Goal: Transaction & Acquisition: Purchase product/service

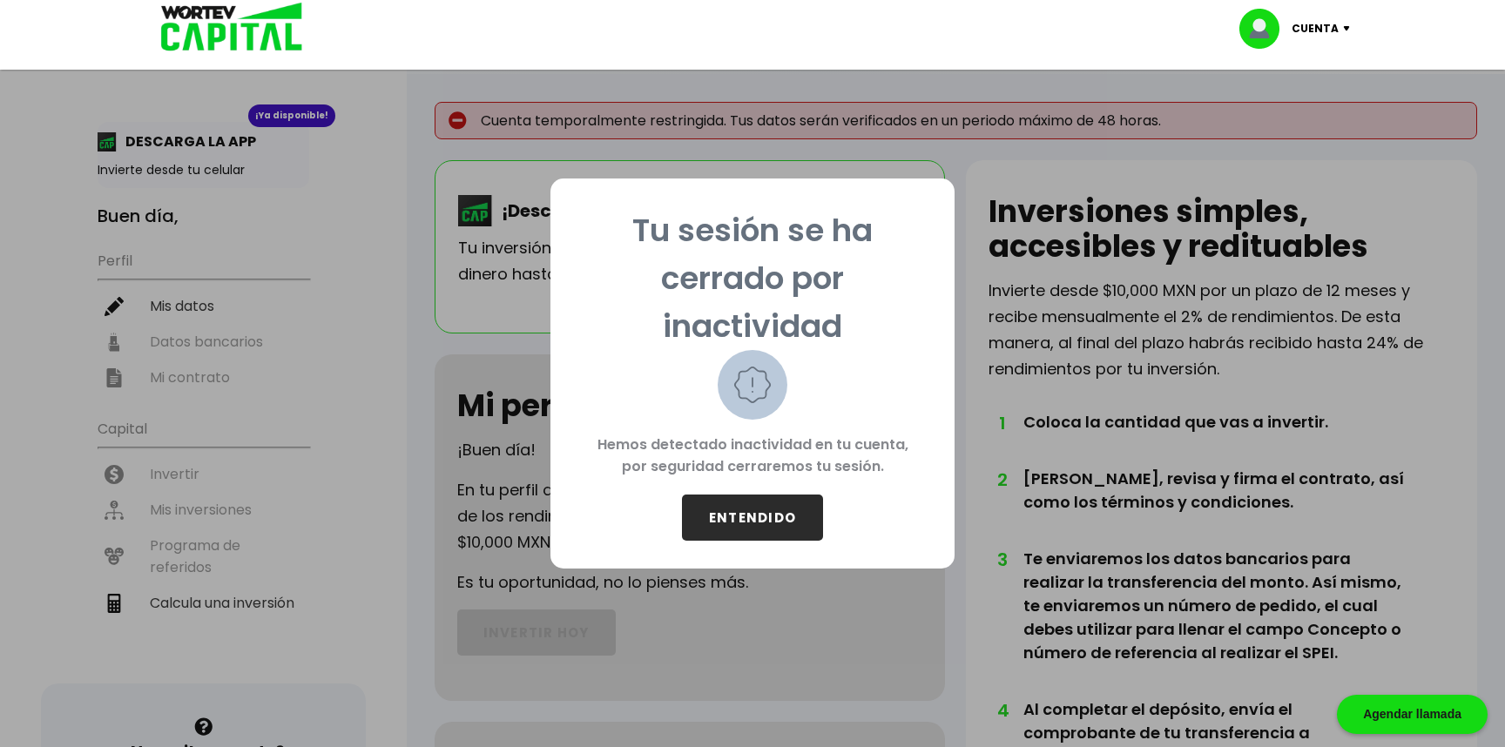
click at [803, 516] on button "ENTENDIDO" at bounding box center [752, 518] width 141 height 46
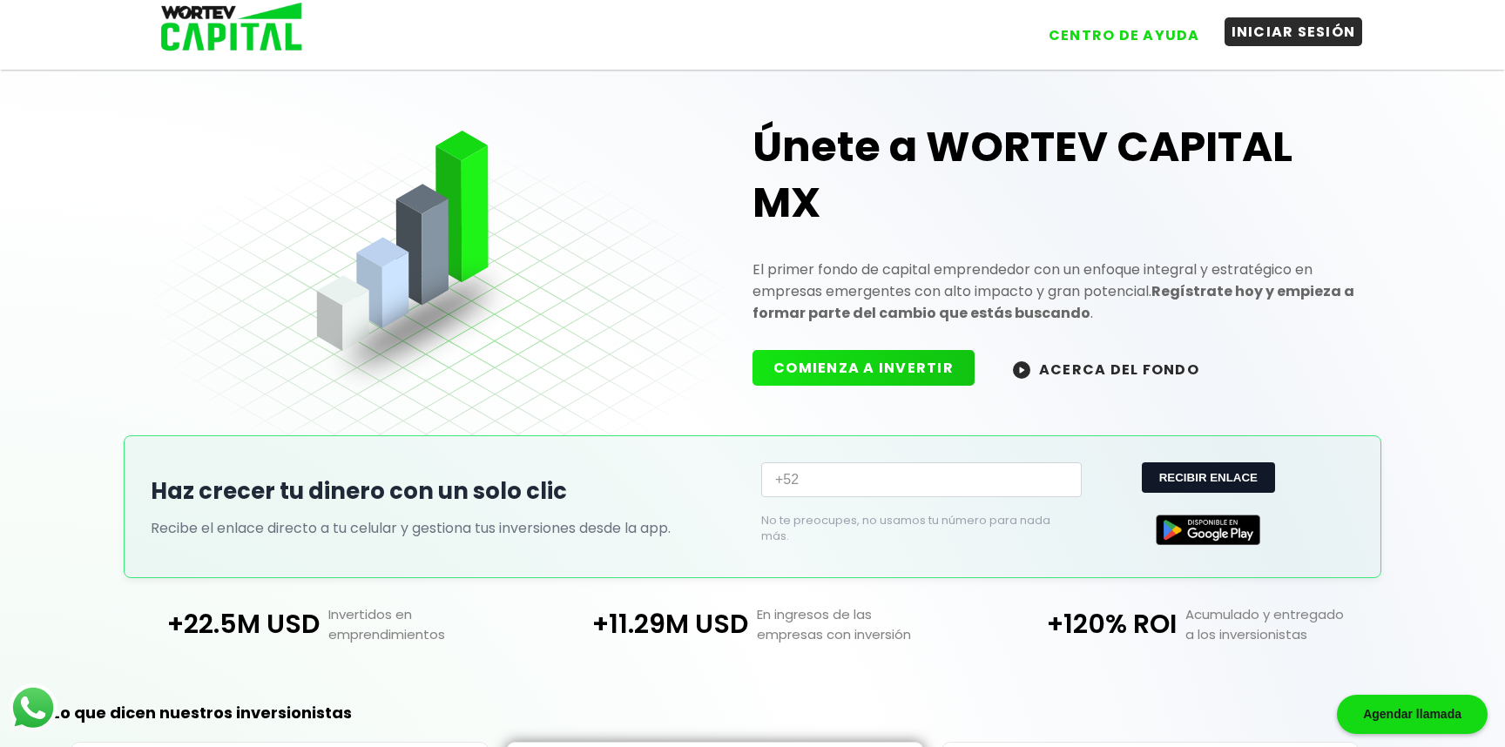
click at [1259, 34] on button "INICIAR SESIÓN" at bounding box center [1293, 31] width 138 height 29
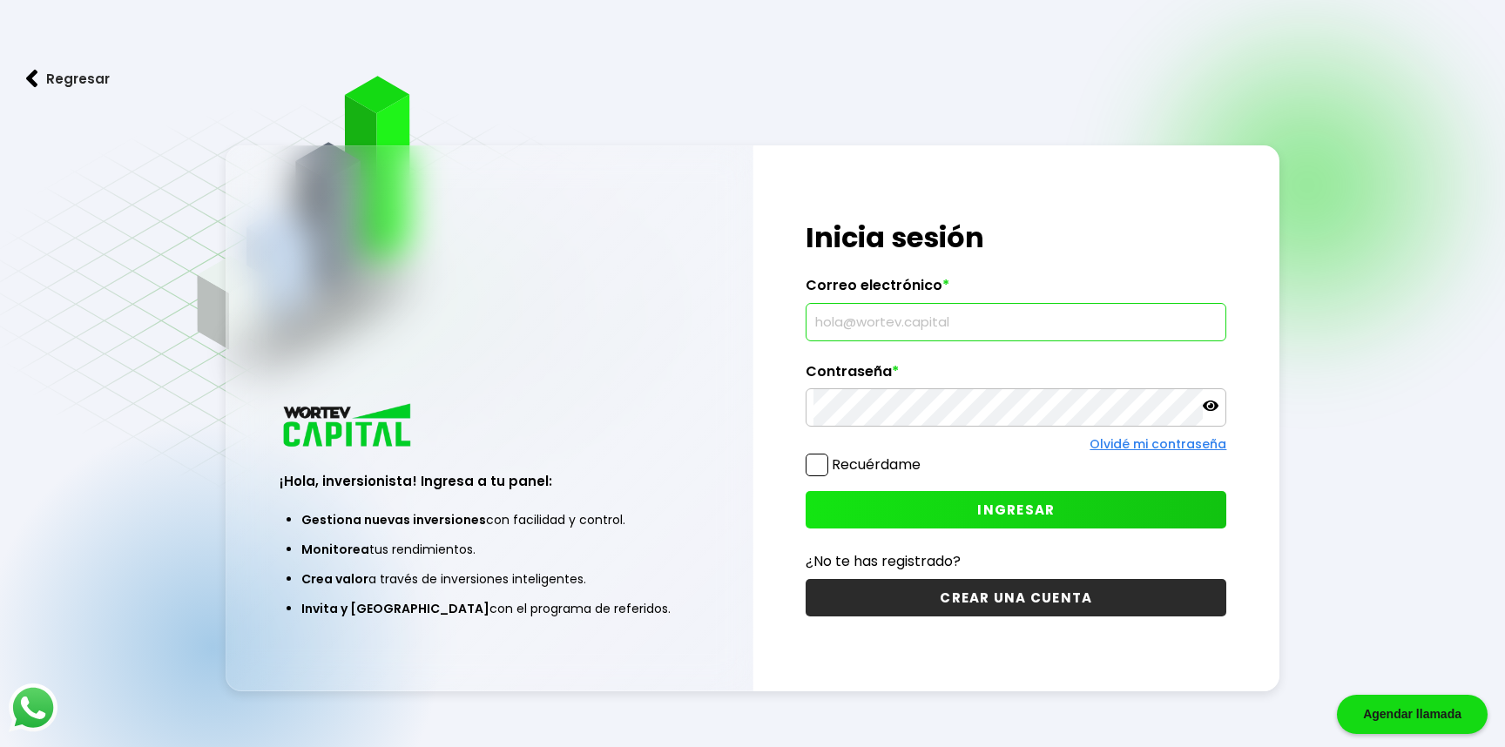
click at [1007, 319] on input "text" at bounding box center [1015, 322] width 405 height 37
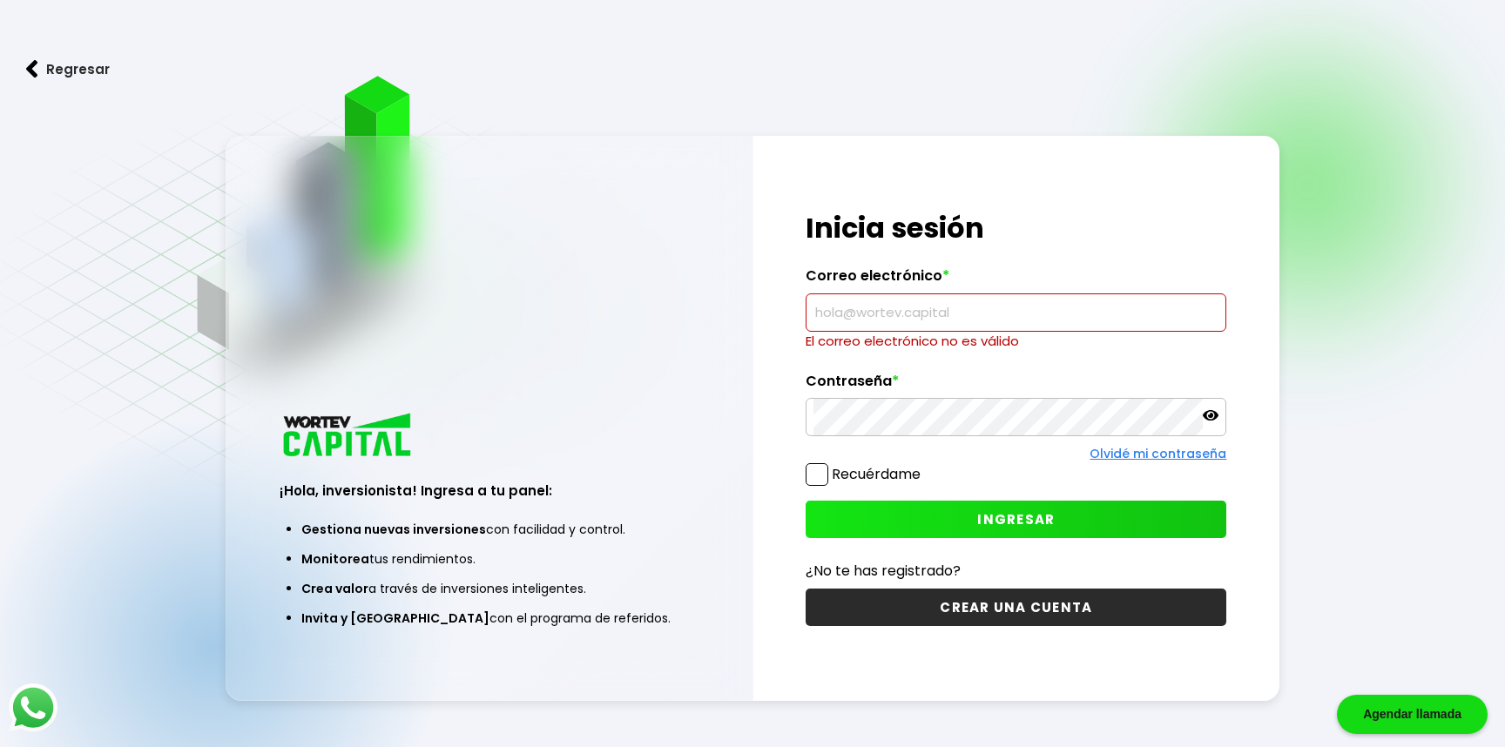
type input "[EMAIL_ADDRESS][PERSON_NAME][DOMAIN_NAME]"
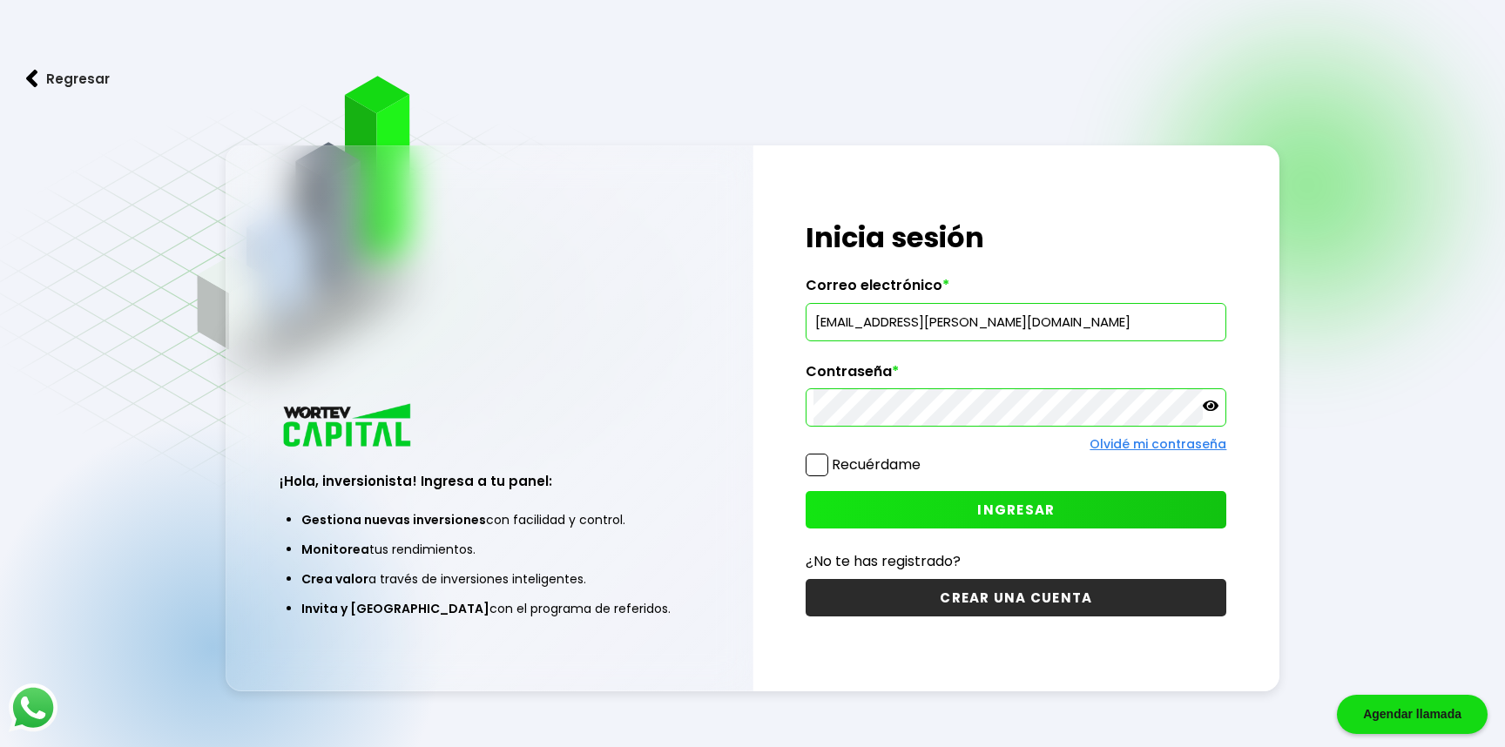
click at [1006, 508] on span "INGRESAR" at bounding box center [1015, 510] width 77 height 18
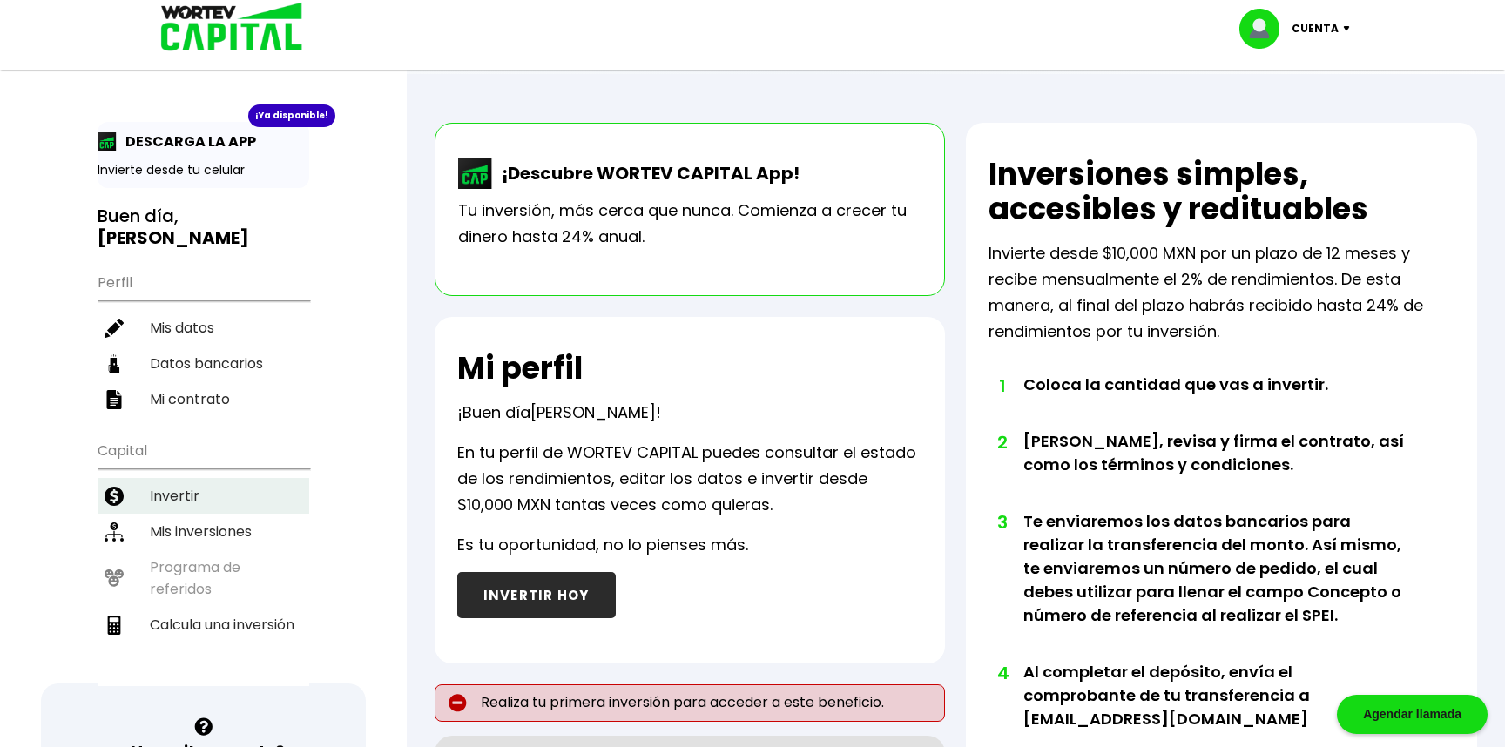
click at [232, 499] on li "Invertir" at bounding box center [204, 496] width 212 height 36
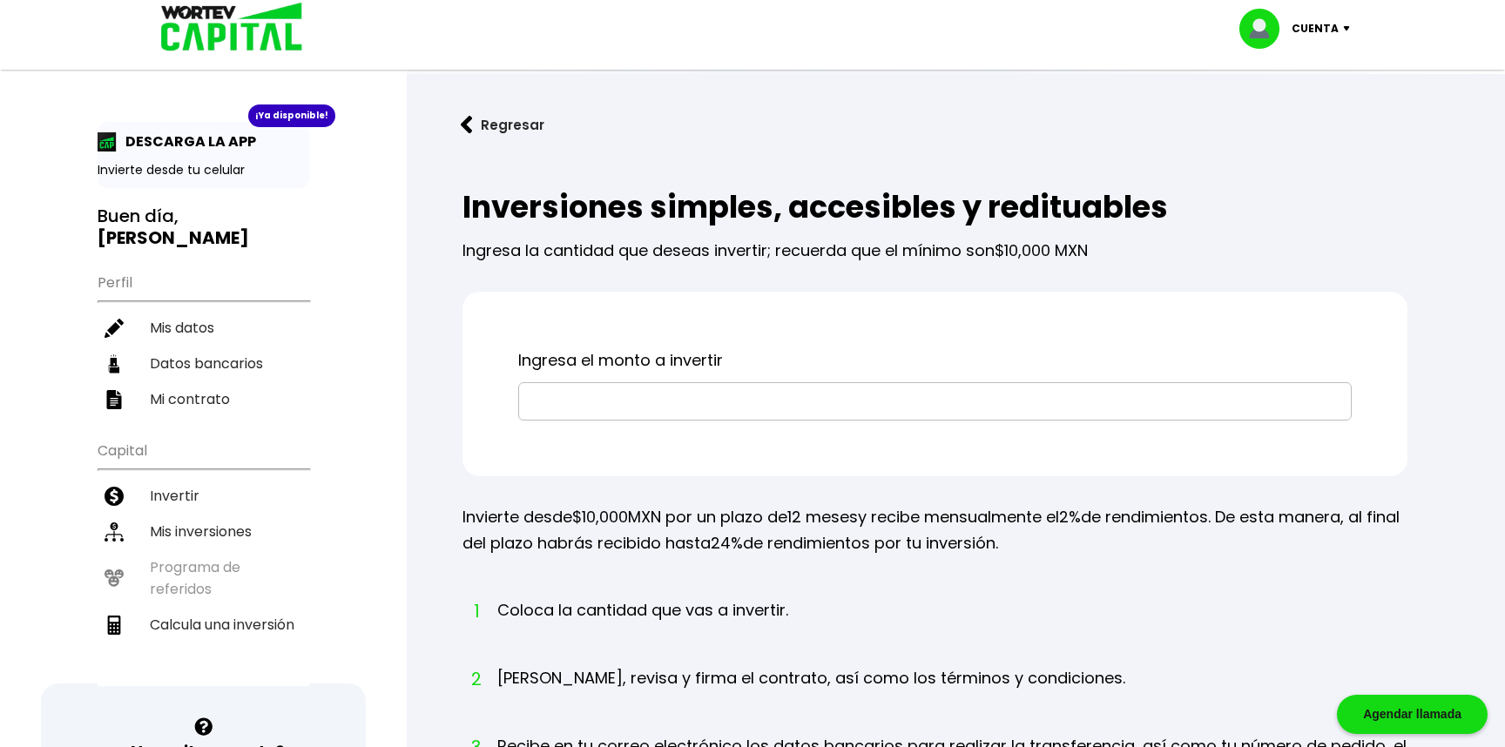
click at [614, 401] on input "text" at bounding box center [935, 401] width 818 height 37
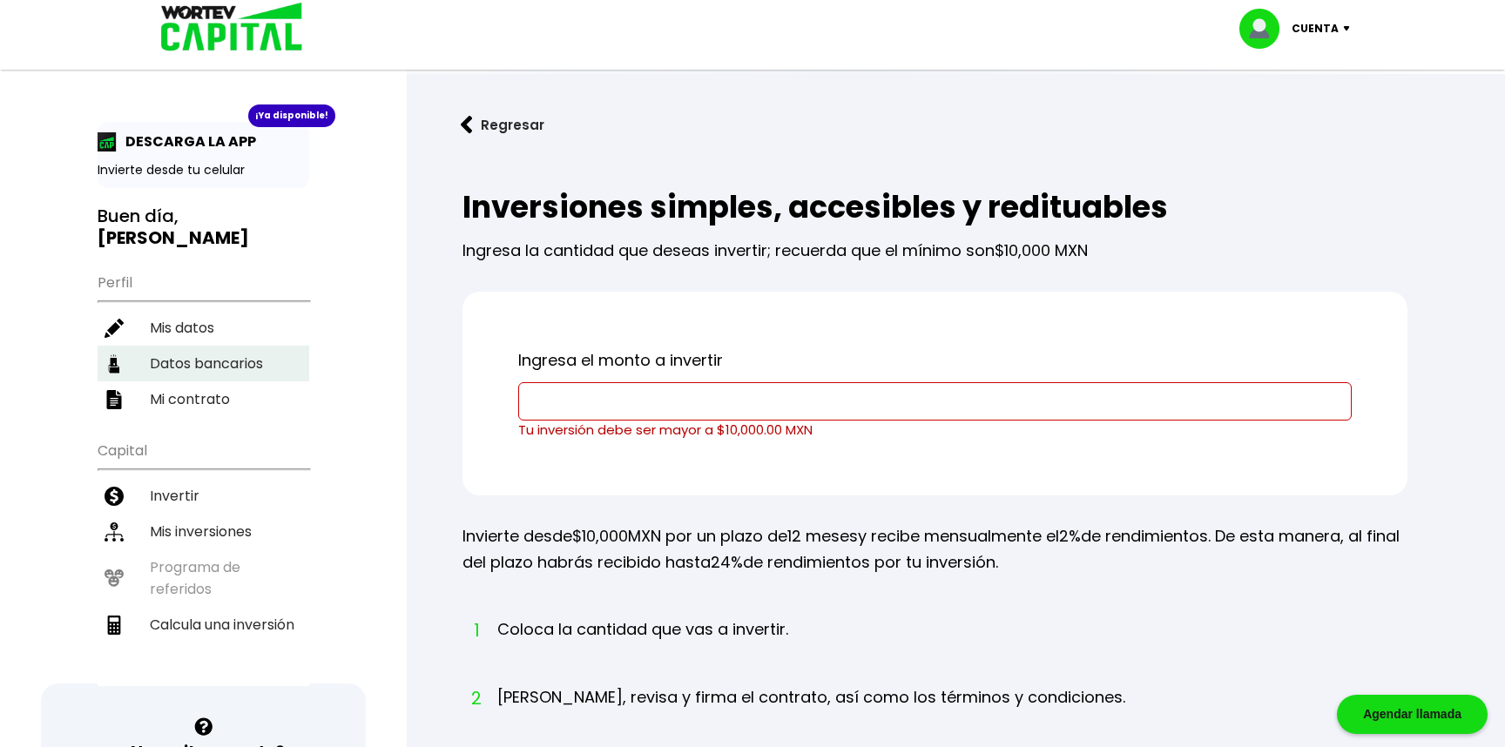
click at [218, 357] on li "Datos bancarios" at bounding box center [204, 364] width 212 height 36
select select "Nu Bank"
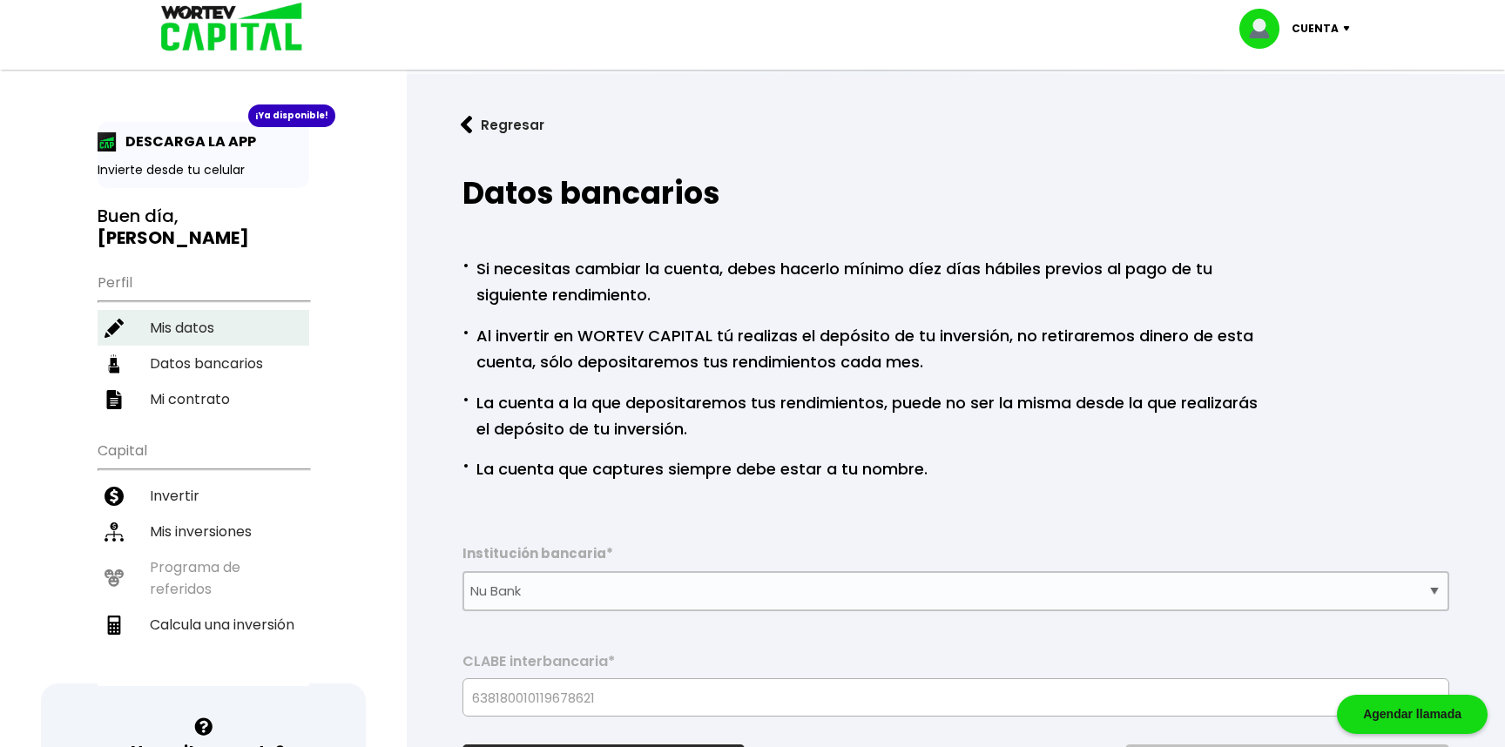
click at [172, 339] on li "Mis datos" at bounding box center [204, 328] width 212 height 36
select select "Hombre"
select select "Licenciatura"
select select "DF"
select select "Nu Bank"
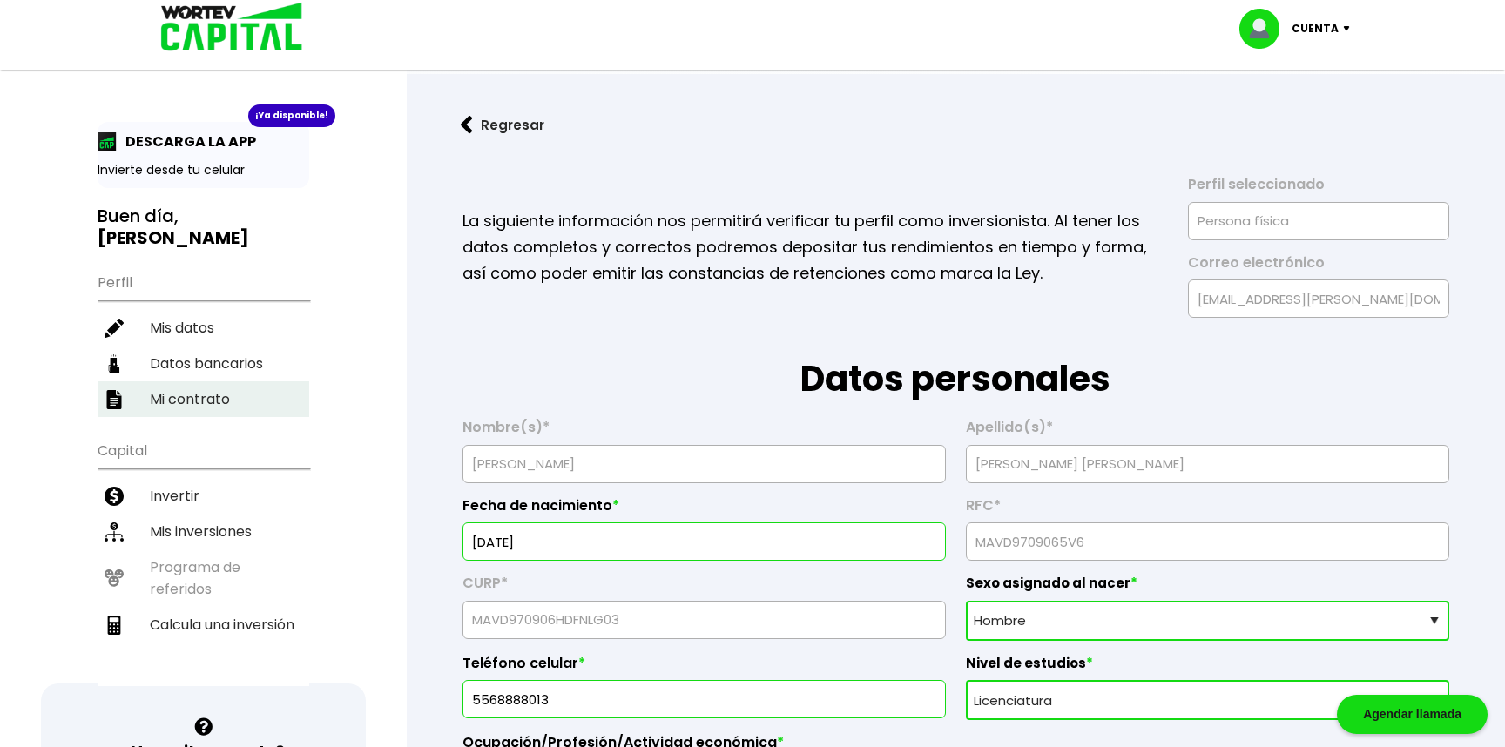
click at [193, 397] on li "Mi contrato" at bounding box center [204, 399] width 212 height 36
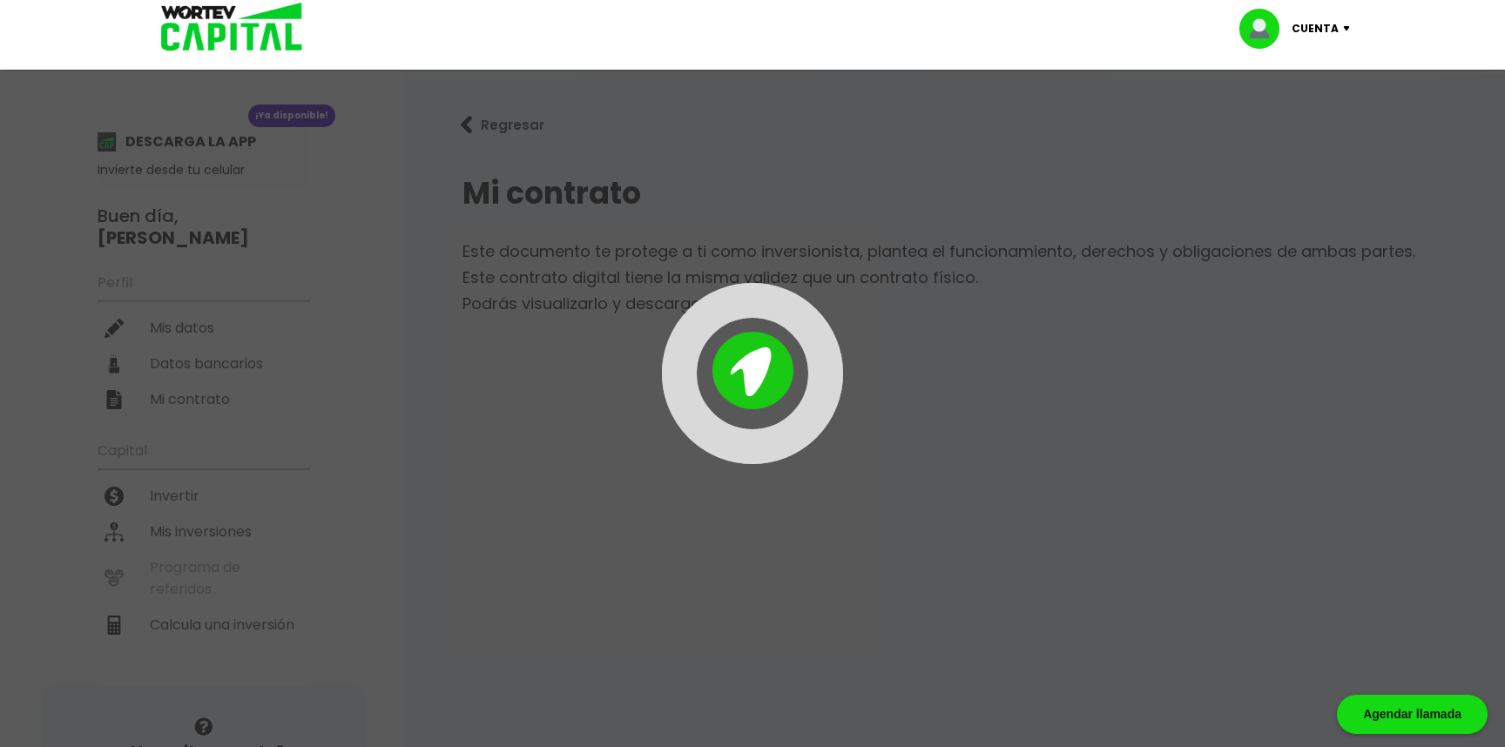
click at [1338, 35] on div "Cuenta" at bounding box center [1300, 29] width 123 height 40
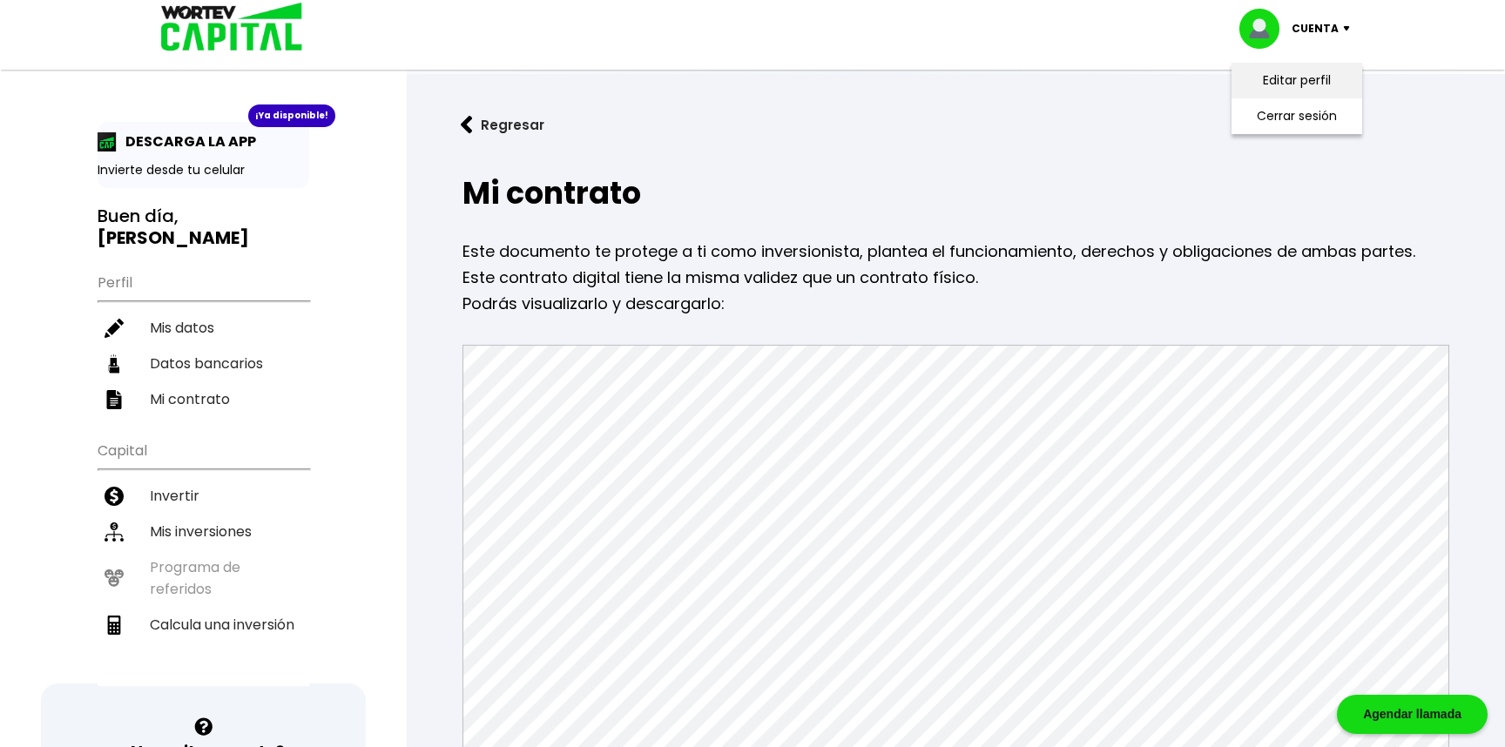
click at [1304, 78] on link "Editar perfil" at bounding box center [1296, 80] width 68 height 18
select select "Hombre"
select select "Licenciatura"
select select "DF"
select select "Nu Bank"
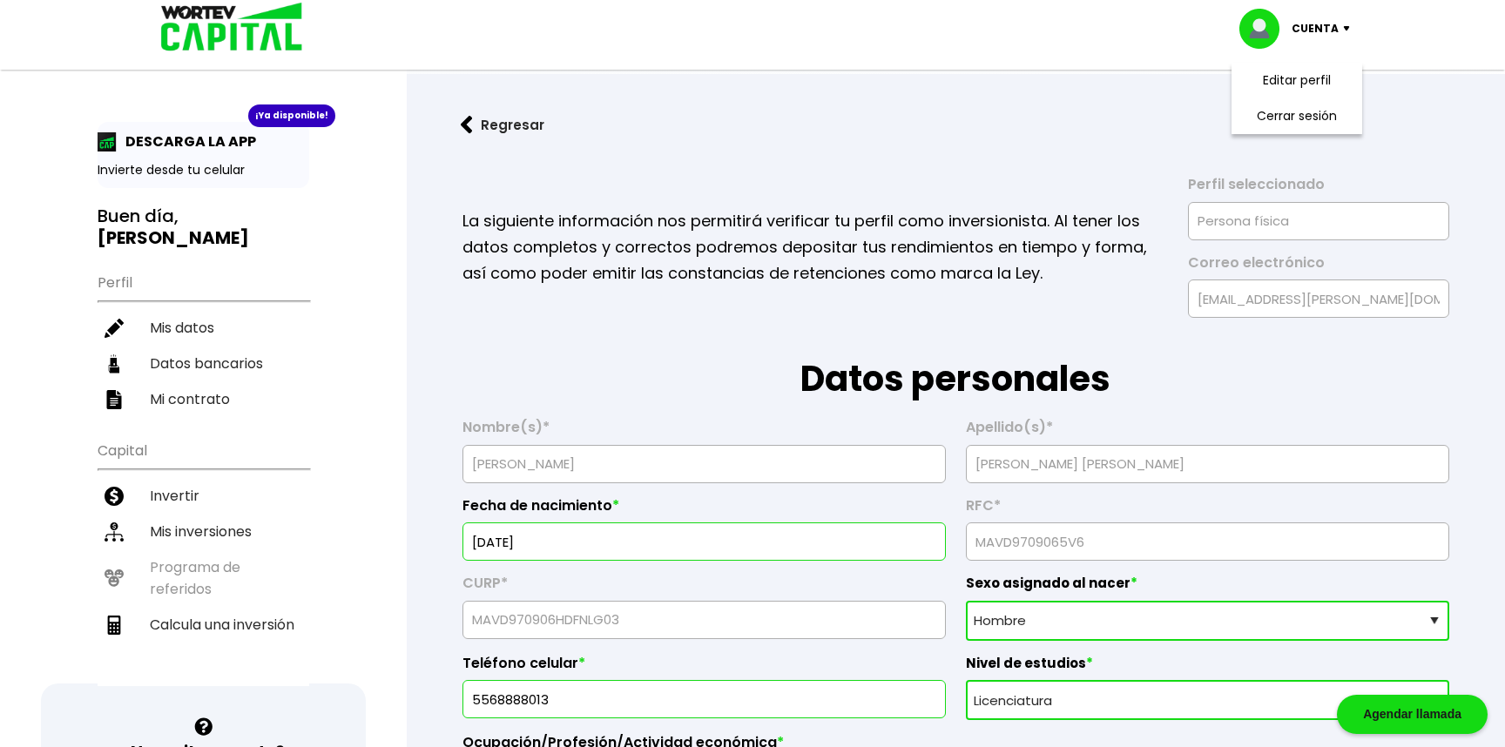
click at [715, 118] on link "Regresar" at bounding box center [955, 125] width 1042 height 46
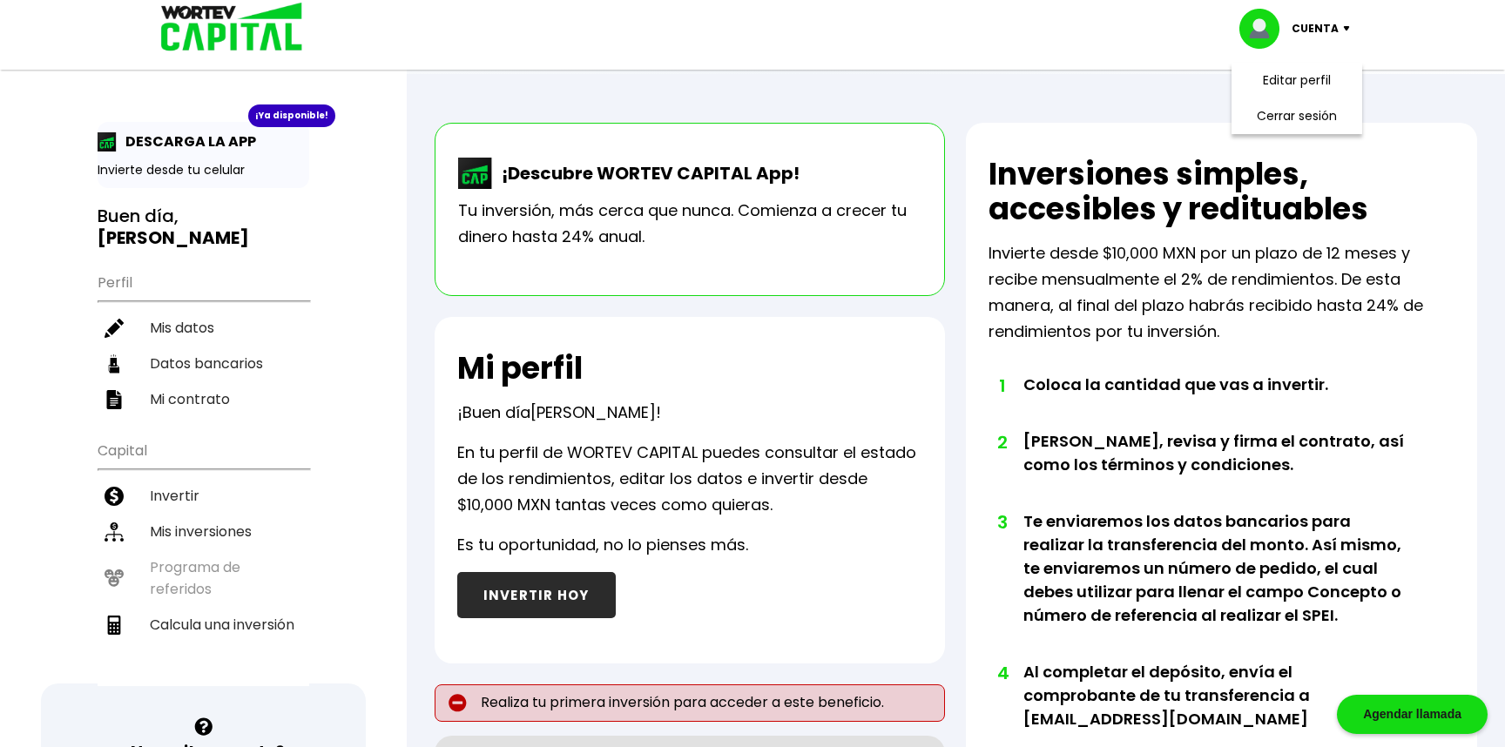
click at [1305, 17] on p "Cuenta" at bounding box center [1314, 29] width 47 height 26
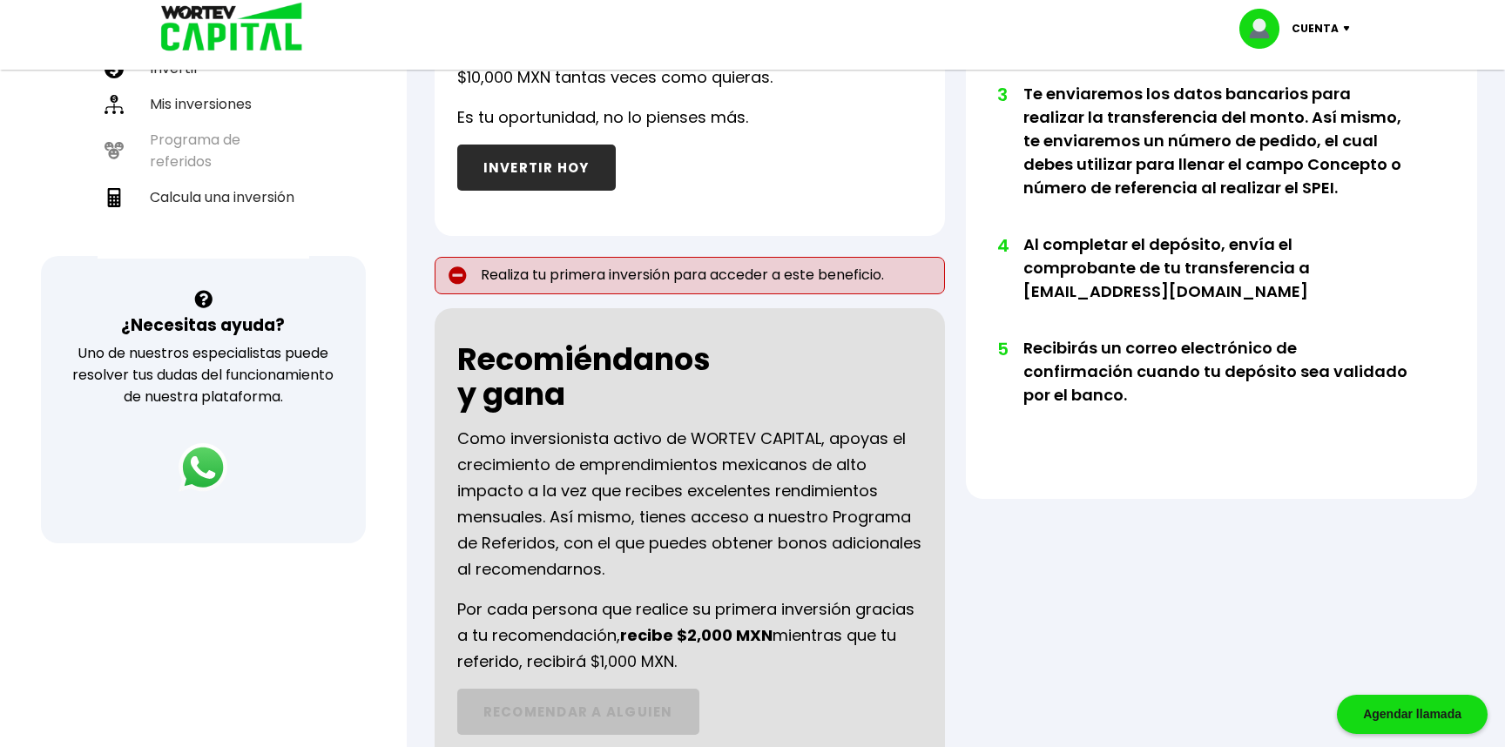
scroll to position [424, 0]
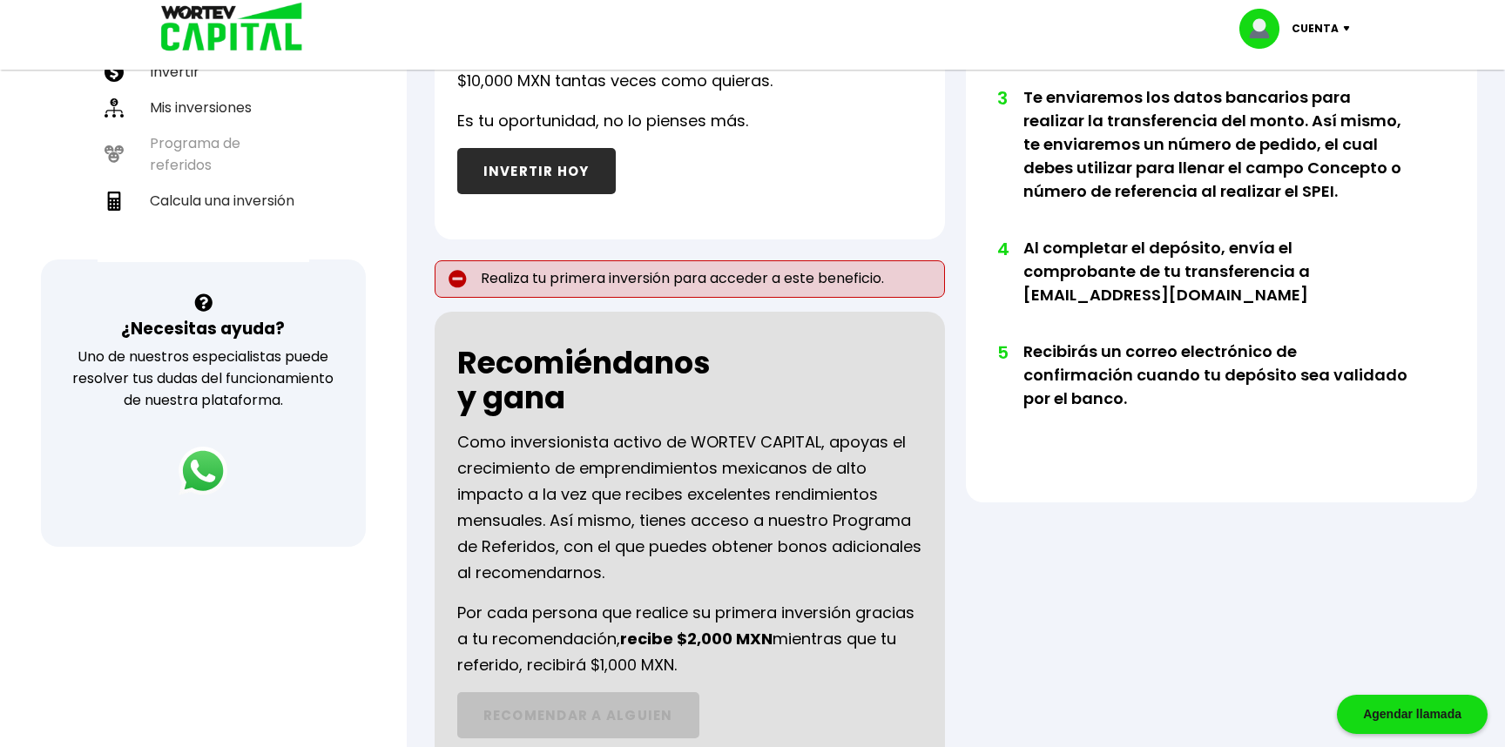
click at [558, 162] on button "INVERTIR HOY" at bounding box center [536, 171] width 158 height 46
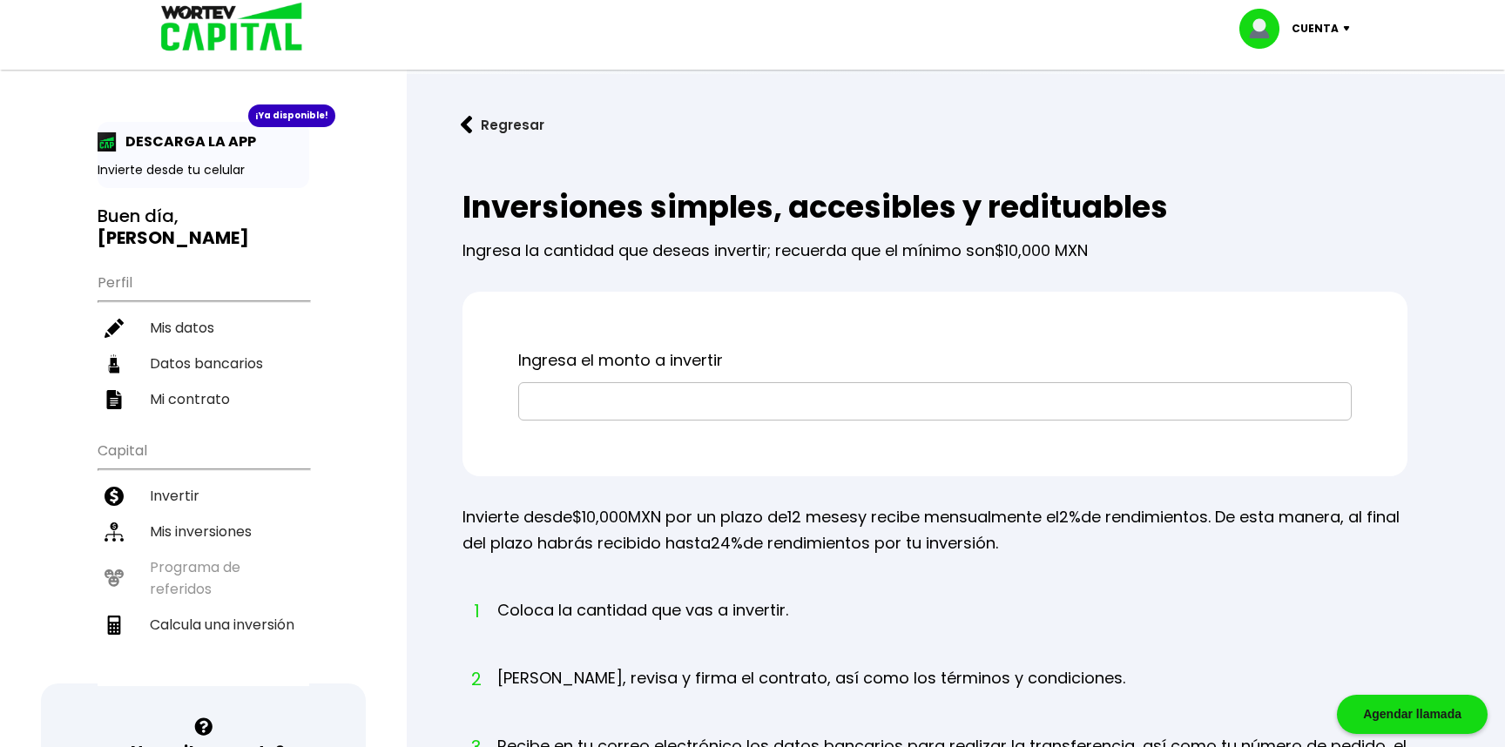
click at [656, 412] on input "text" at bounding box center [935, 401] width 818 height 37
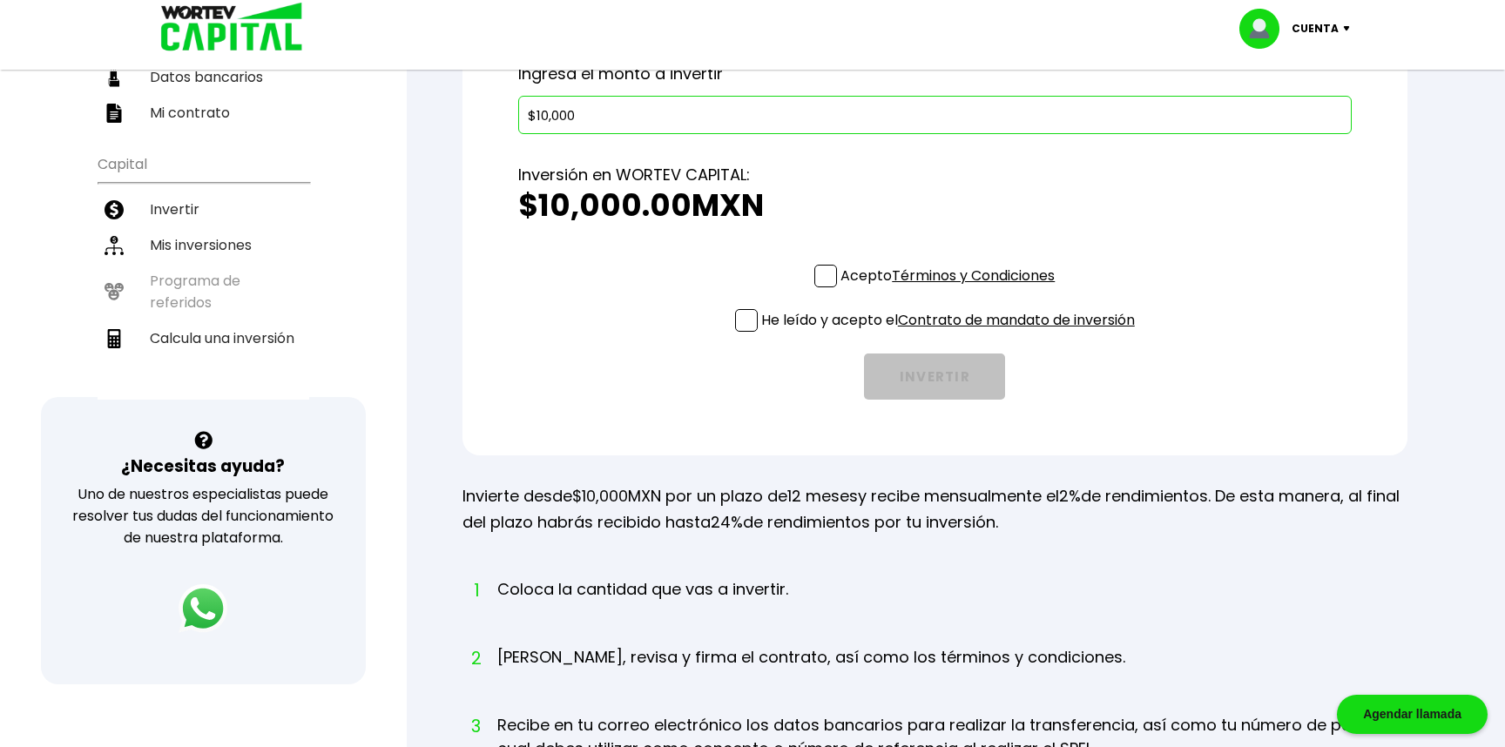
scroll to position [331, 0]
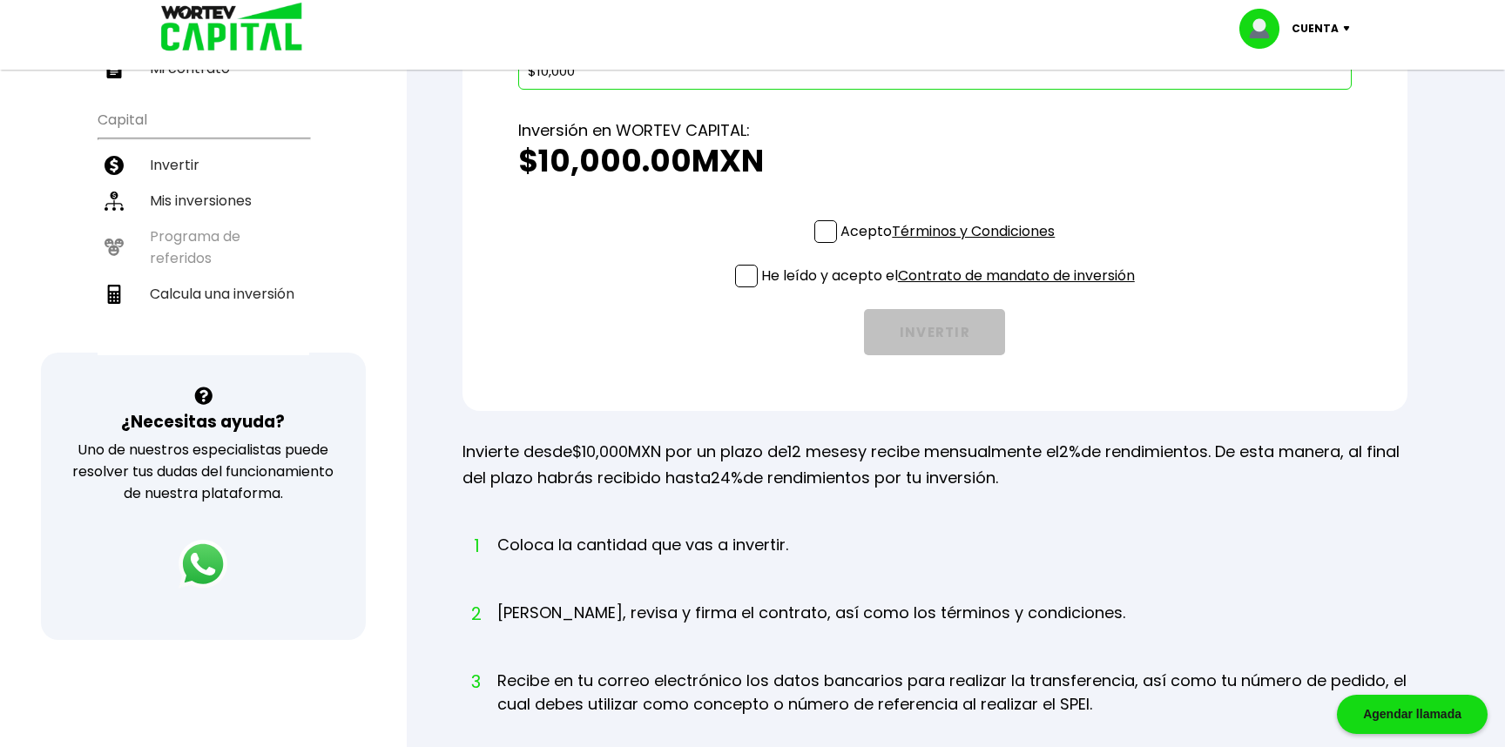
type input "$10,000"
click at [826, 232] on span at bounding box center [825, 231] width 23 height 23
click at [951, 245] on input "Acepto Términos y Condiciones" at bounding box center [951, 245] width 0 height 0
click at [956, 276] on link "Contrato de mandato de inversión" at bounding box center [1016, 276] width 237 height 20
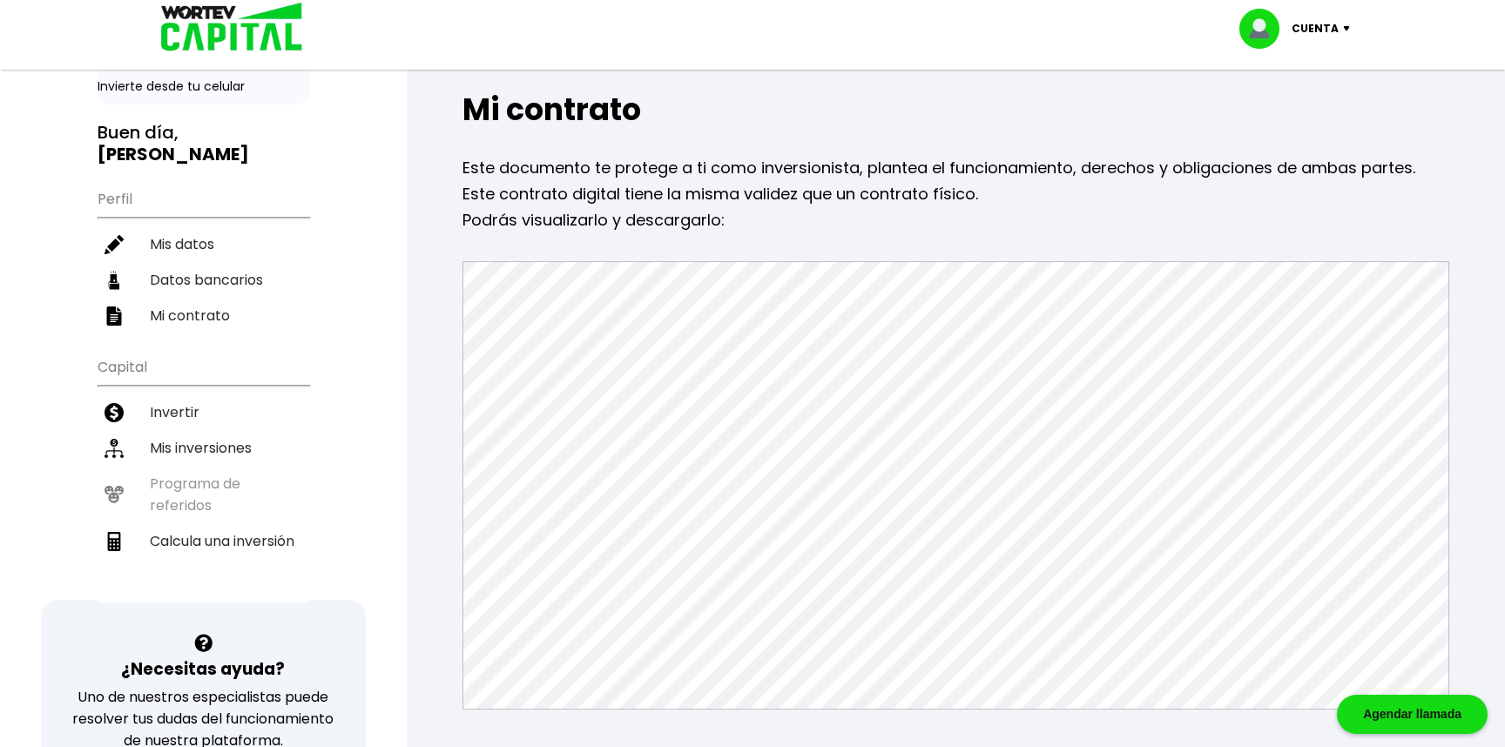
scroll to position [84, 0]
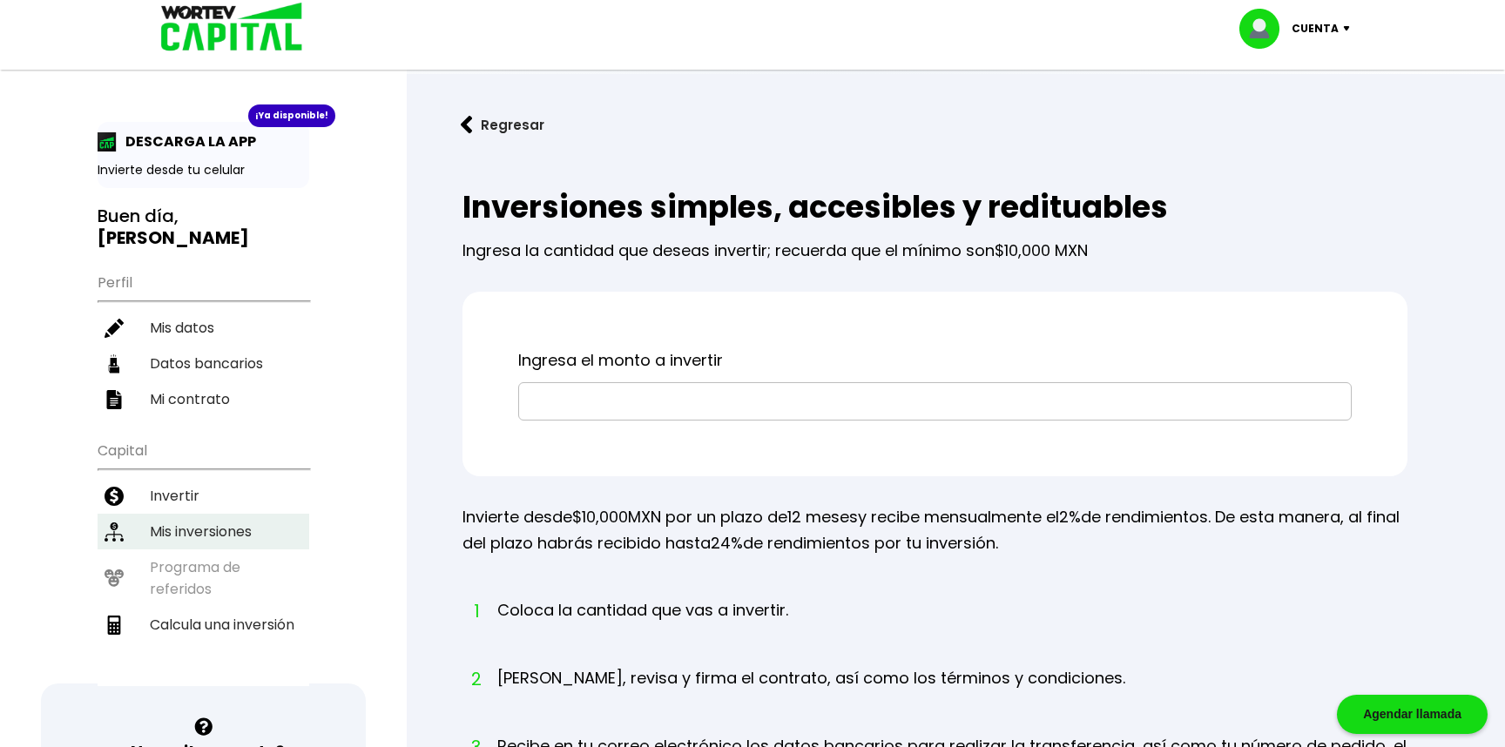
click at [246, 533] on li "Mis inversiones" at bounding box center [204, 532] width 212 height 36
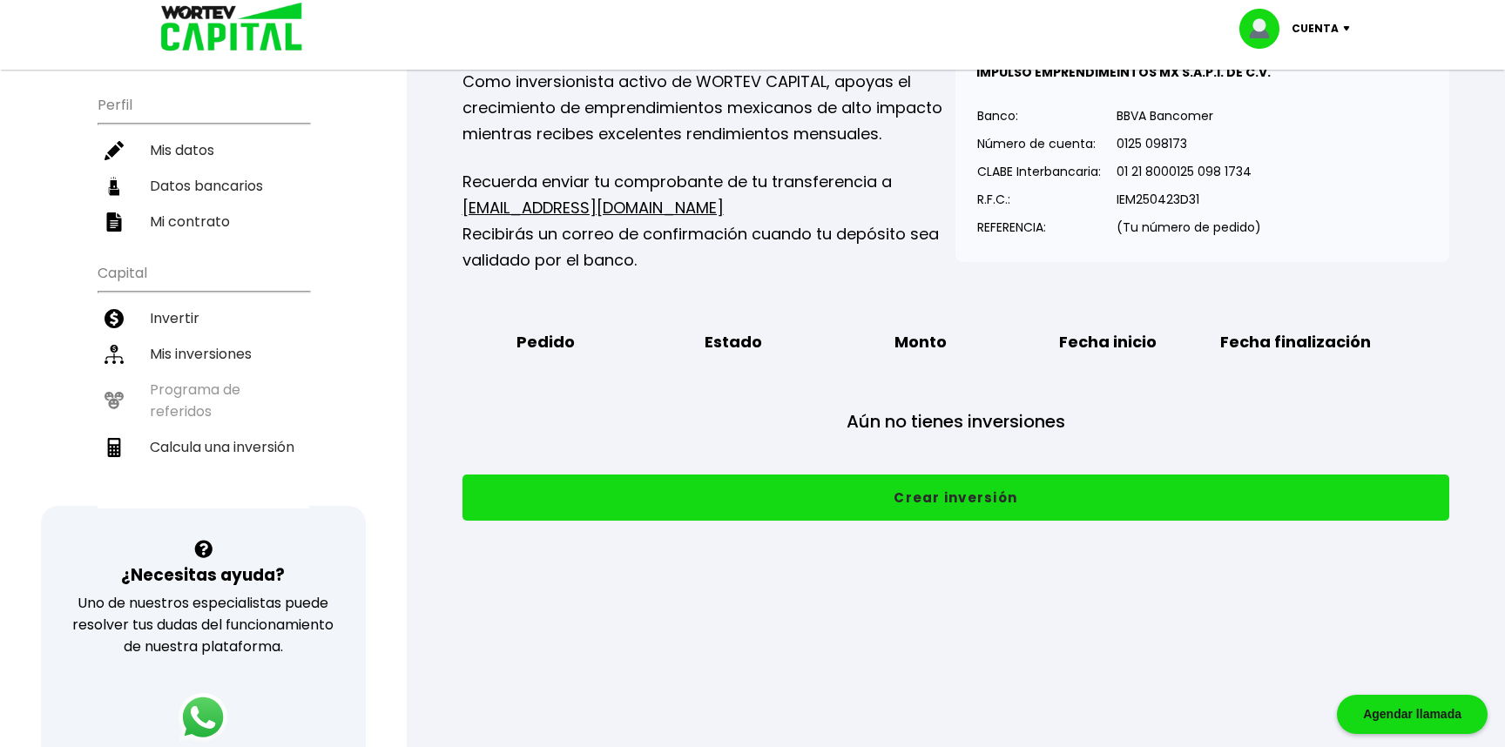
scroll to position [161, 0]
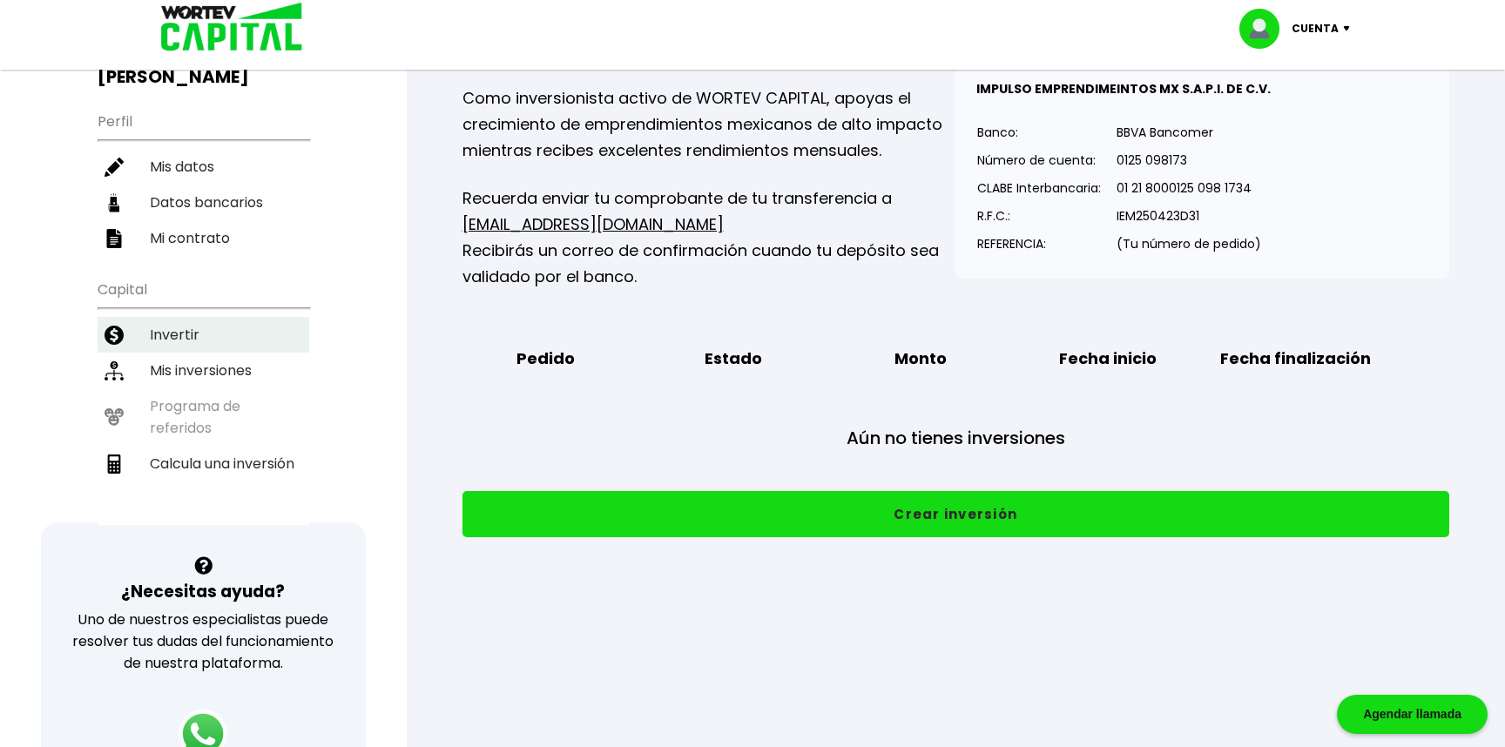
click at [199, 341] on li "Invertir" at bounding box center [204, 335] width 212 height 36
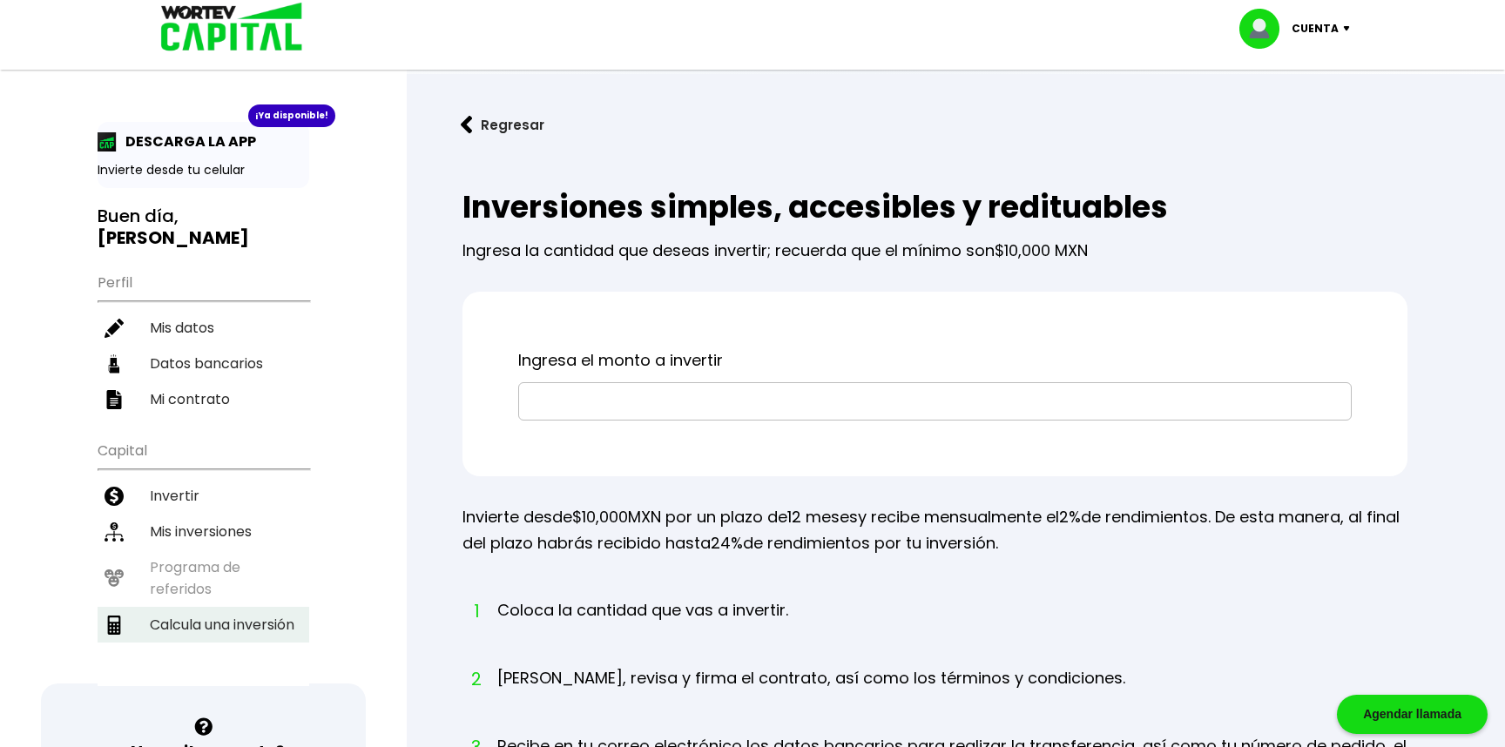
click at [260, 616] on li "Calcula una inversión" at bounding box center [204, 625] width 212 height 36
select select "1"
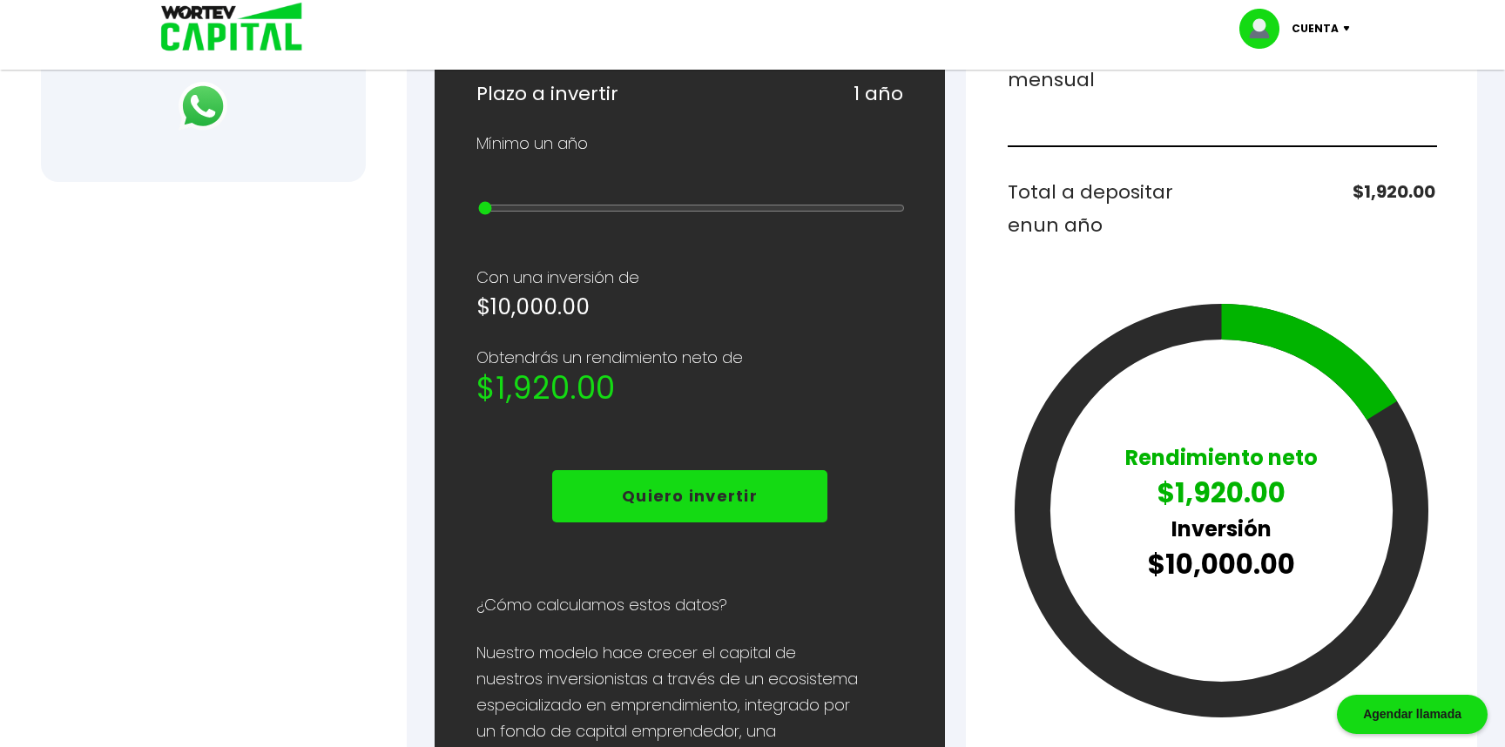
scroll to position [656, 0]
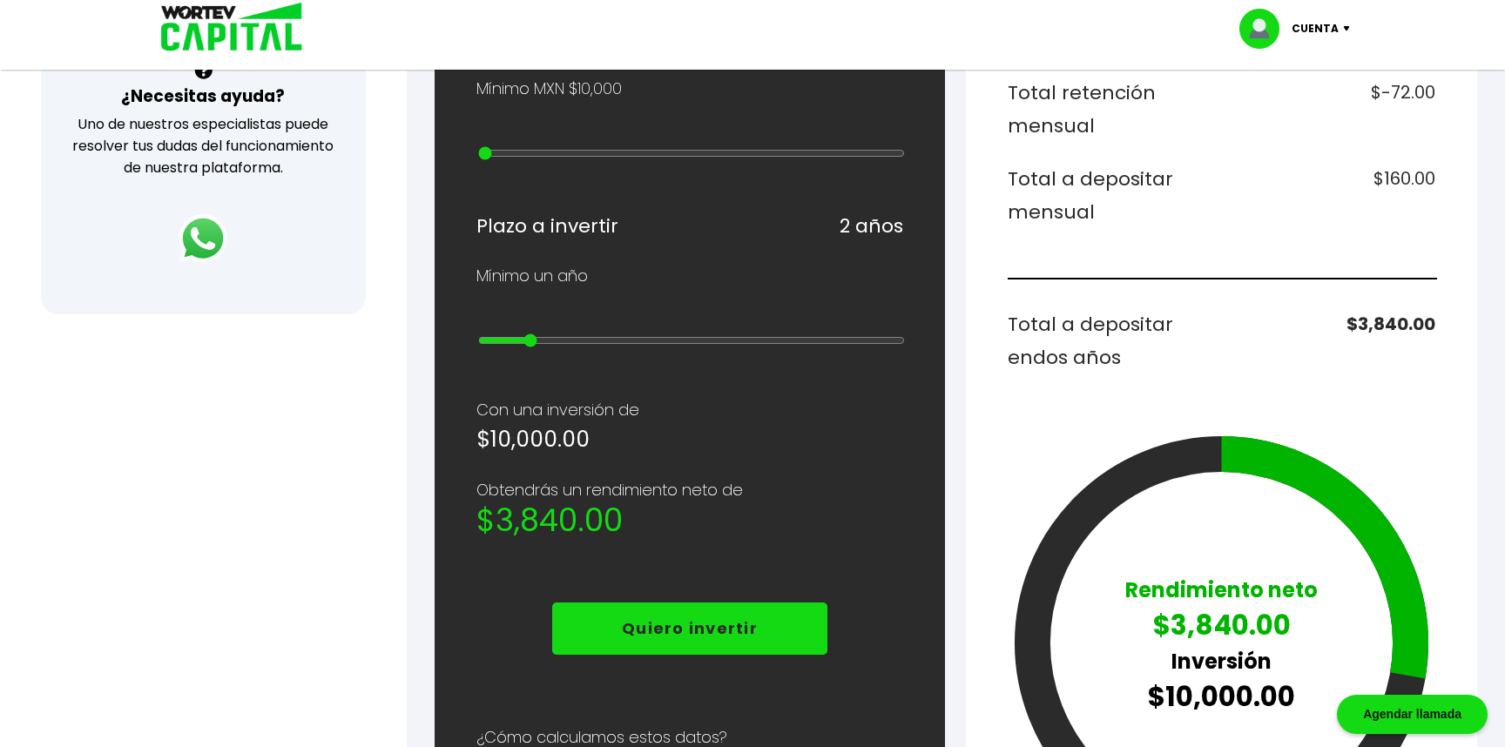
type input "1"
drag, startPoint x: 487, startPoint y: 316, endPoint x: 446, endPoint y: 307, distance: 41.8
click at [478, 333] on input "range" at bounding box center [691, 340] width 427 height 14
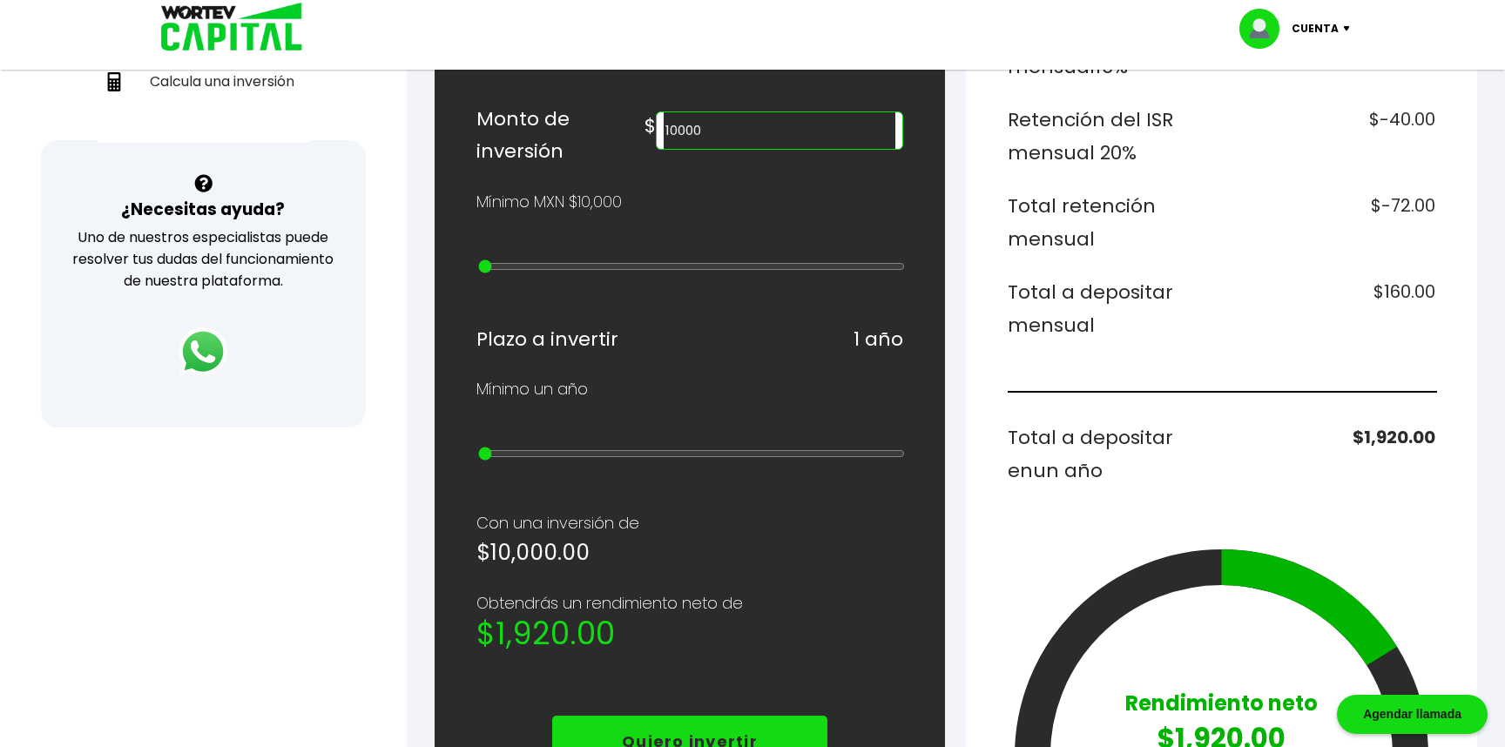
scroll to position [535, 0]
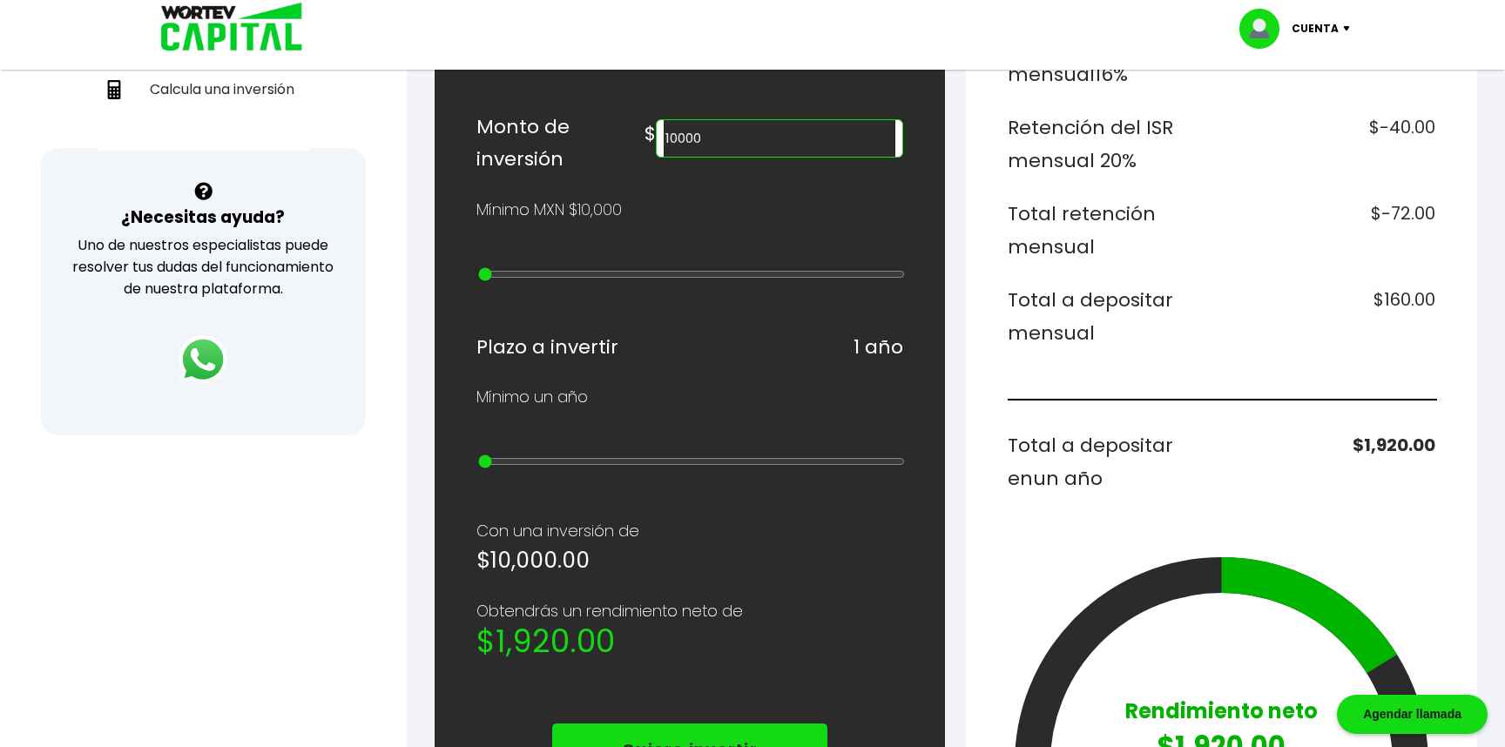
click at [834, 138] on input "10000" at bounding box center [779, 138] width 232 height 37
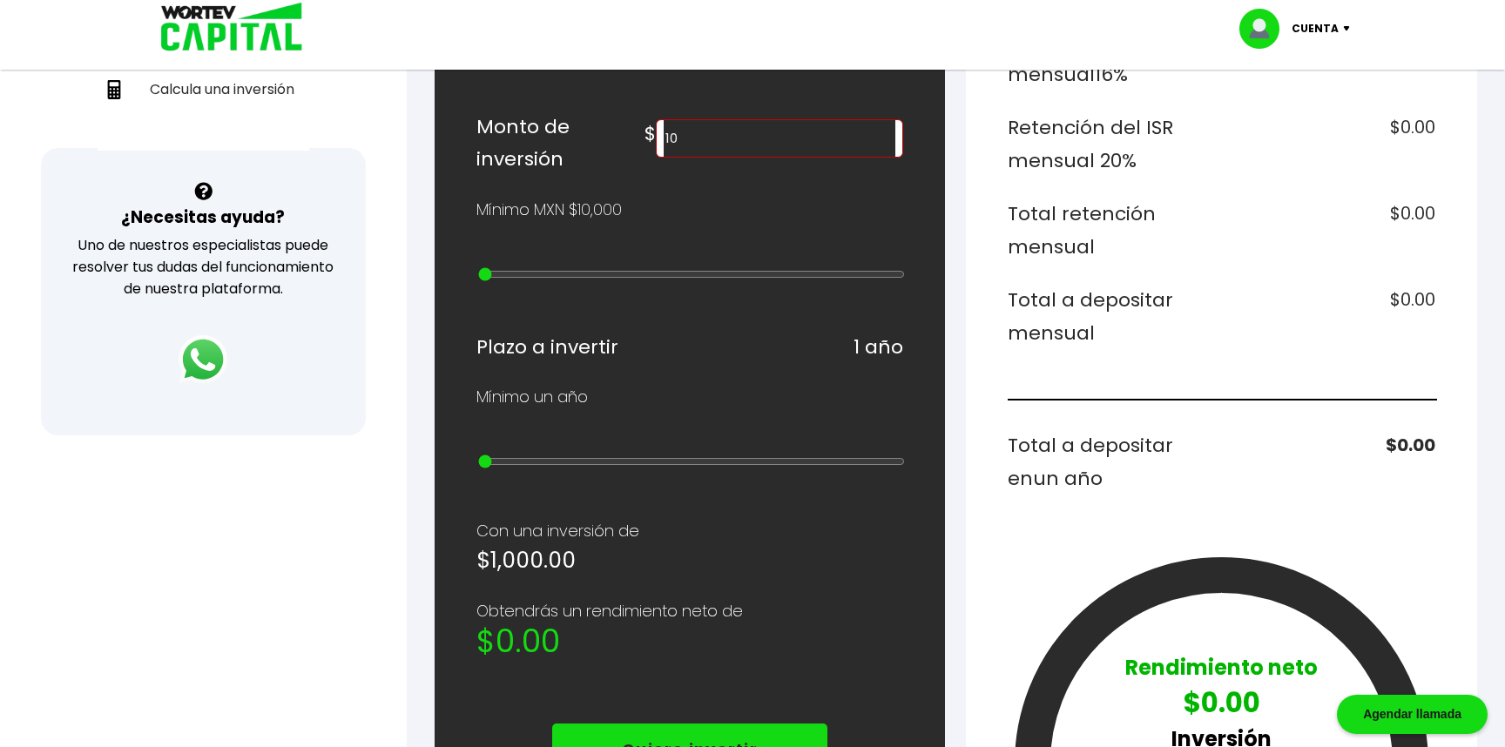
type input "1"
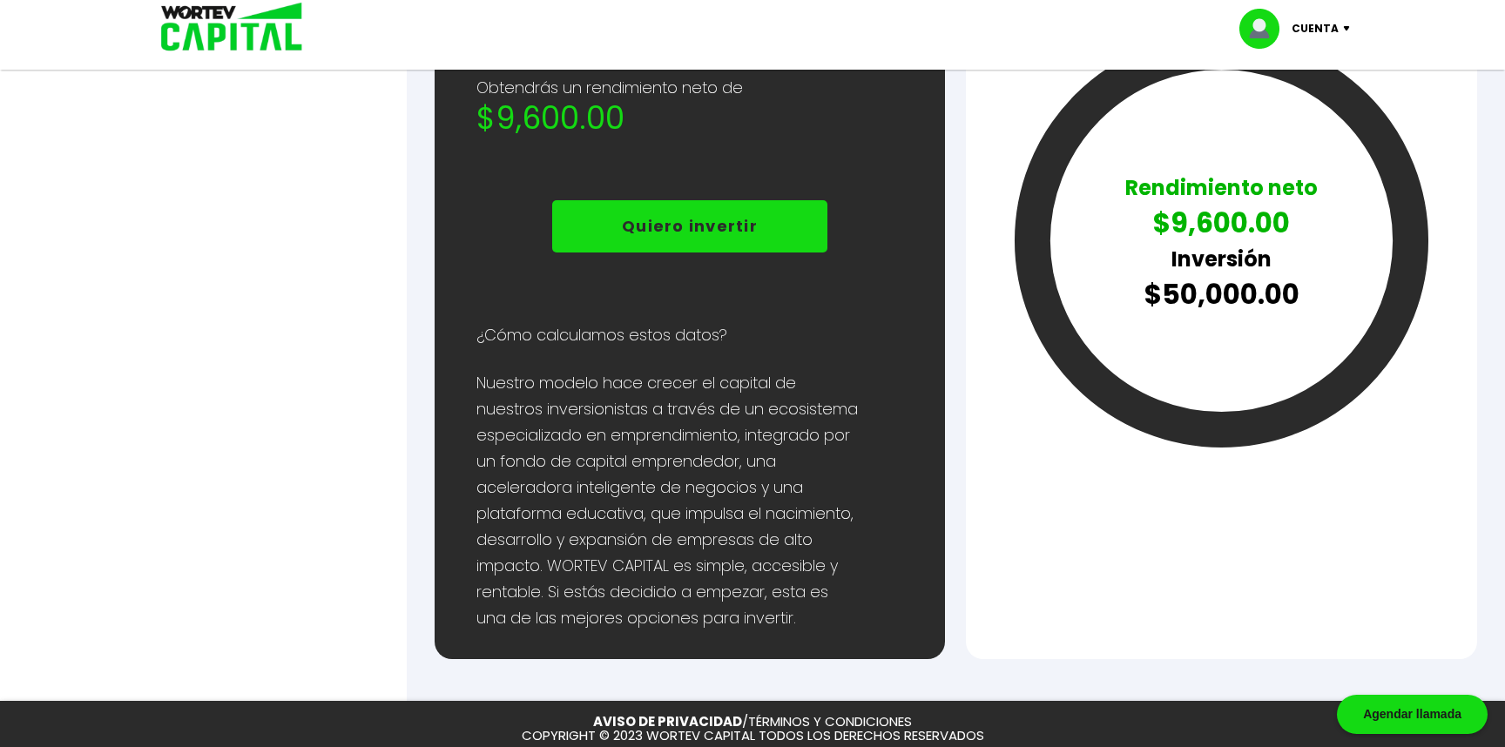
scroll to position [1115, 0]
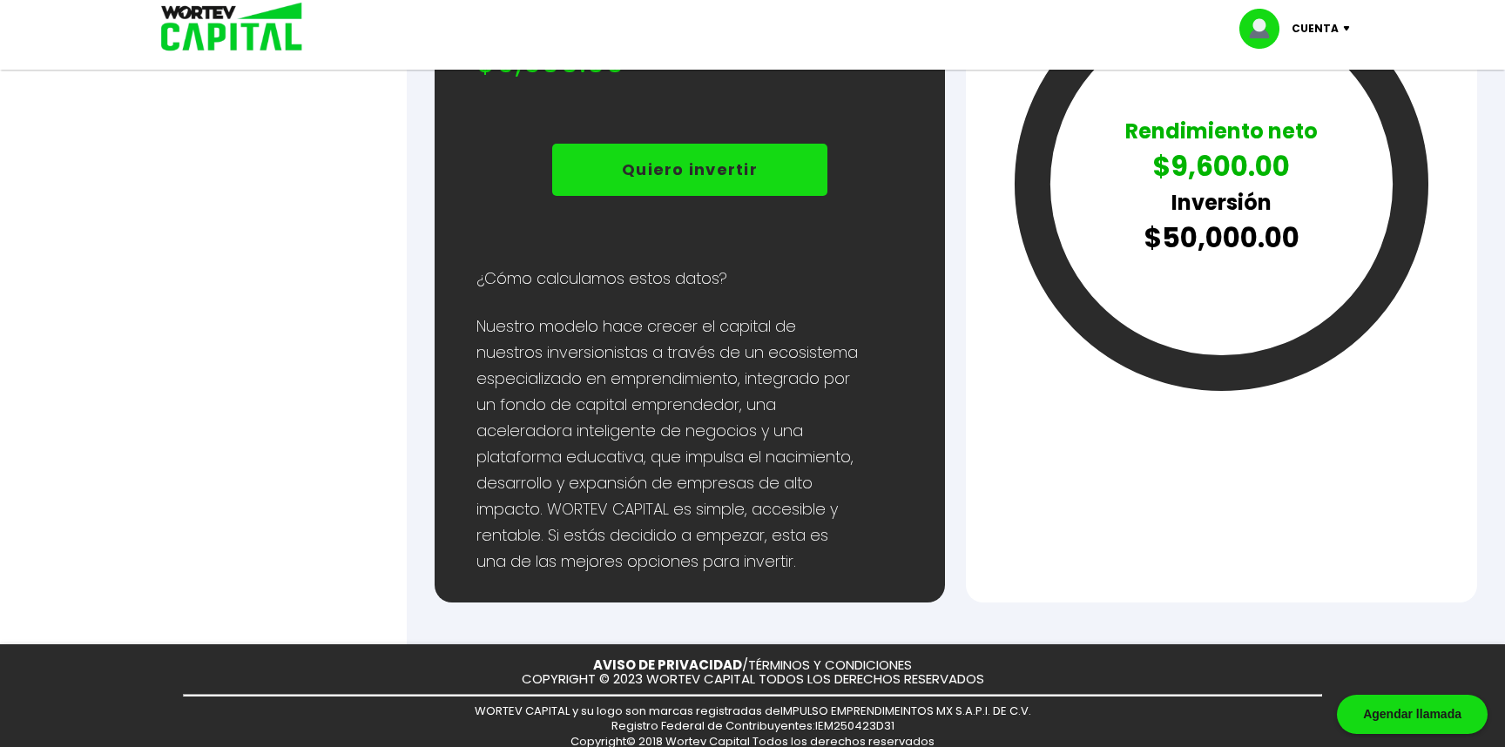
type input "50000"
click at [740, 157] on p "Quiero invertir" at bounding box center [690, 170] width 136 height 26
